Goal: Task Accomplishment & Management: Use online tool/utility

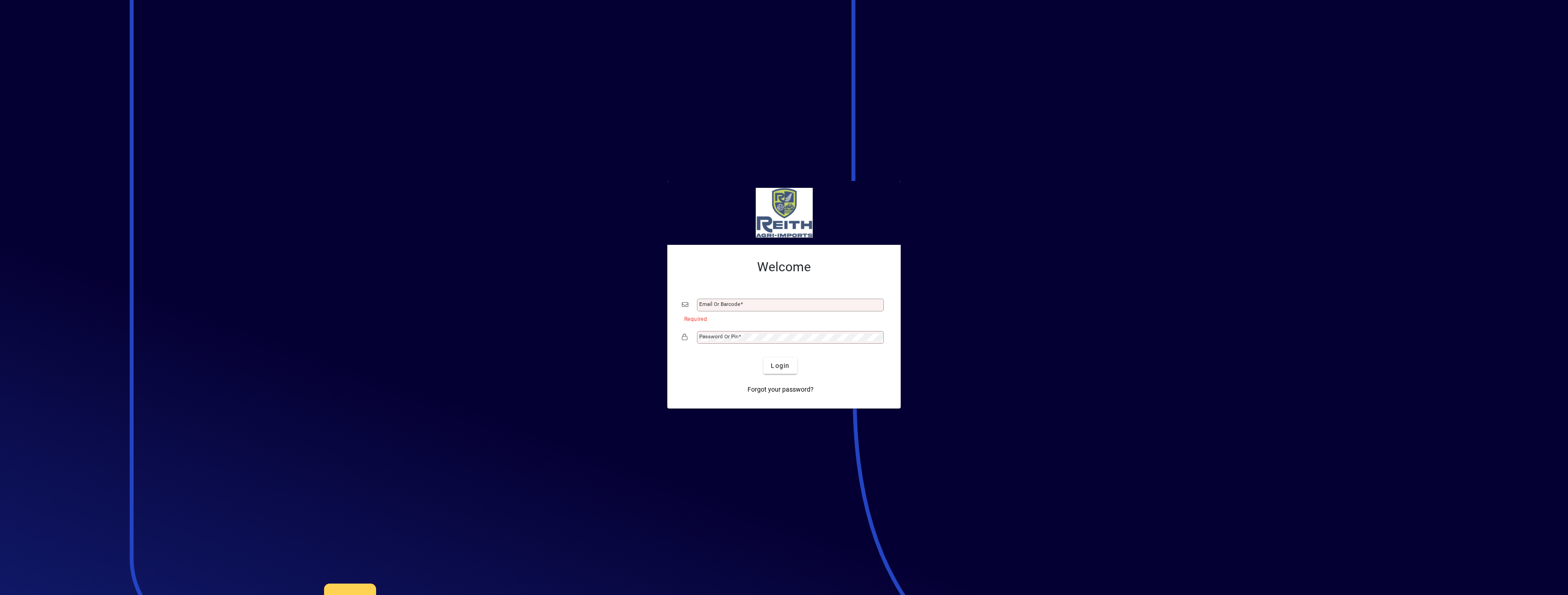
click at [475, 450] on div at bounding box center [784, 297] width 1568 height 595
drag, startPoint x: 1451, startPoint y: 478, endPoint x: 1455, endPoint y: 229, distance: 249.0
click at [1455, 229] on div at bounding box center [784, 297] width 1568 height 595
click at [34, 569] on div at bounding box center [784, 297] width 1568 height 595
click at [30, 574] on div at bounding box center [784, 297] width 1568 height 595
